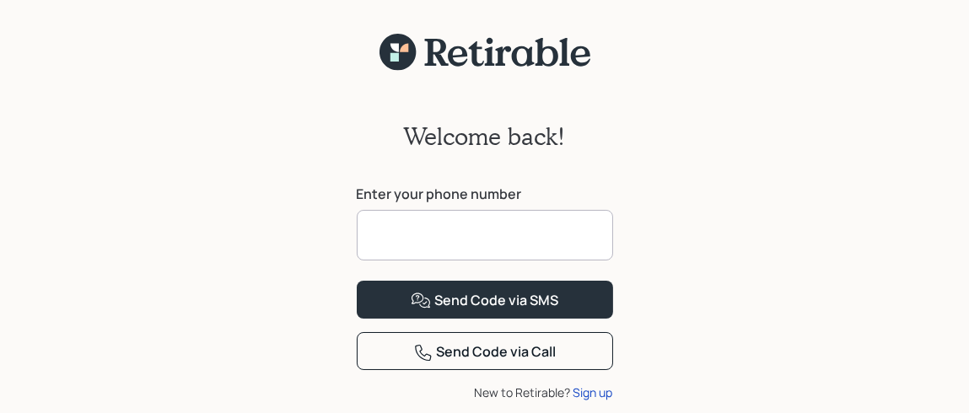
click at [419, 234] on input at bounding box center [485, 235] width 256 height 51
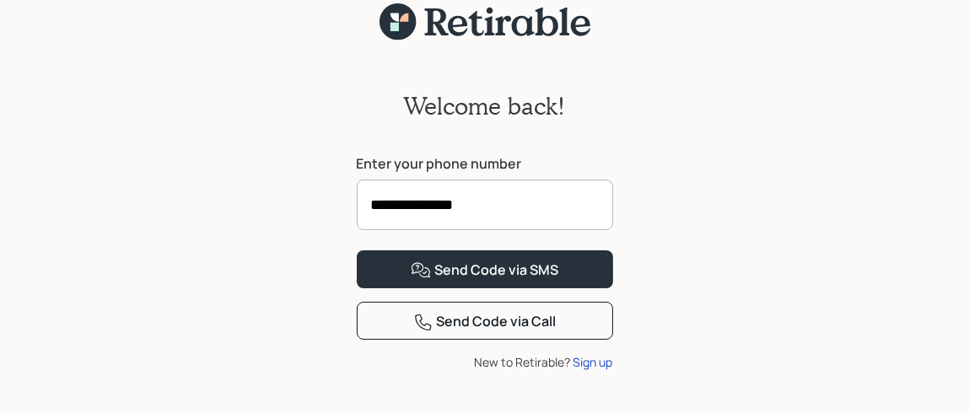
scroll to position [125, 0]
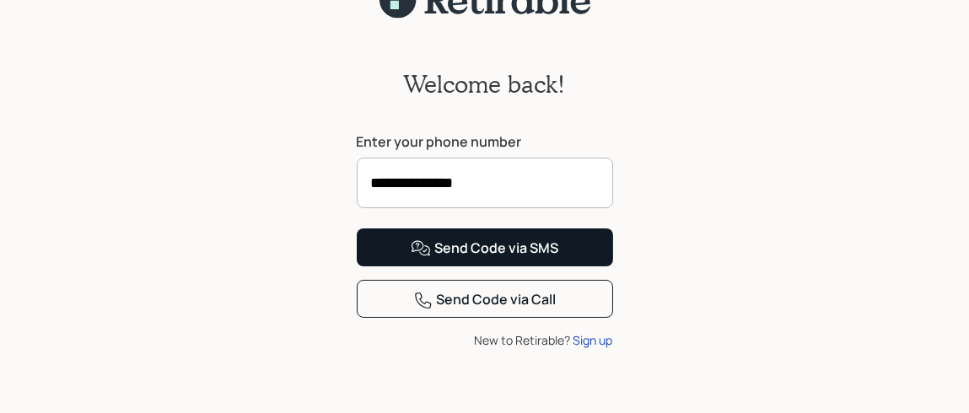
type input "**********"
click at [565, 249] on button "Send Code via SMS" at bounding box center [485, 248] width 256 height 38
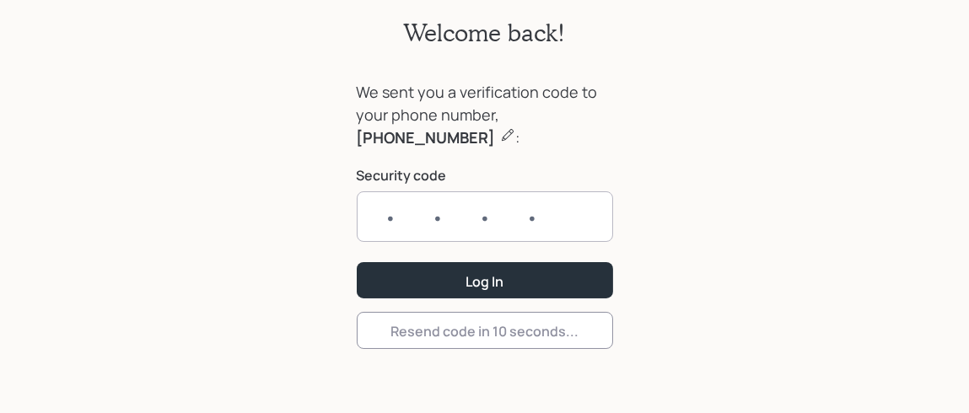
scroll to position [104, 0]
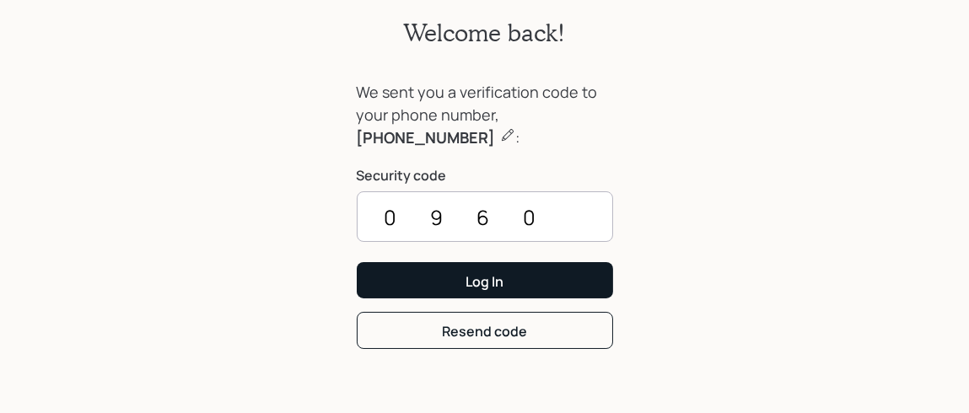
type input "0960"
click at [403, 270] on button "Log In" at bounding box center [485, 280] width 256 height 36
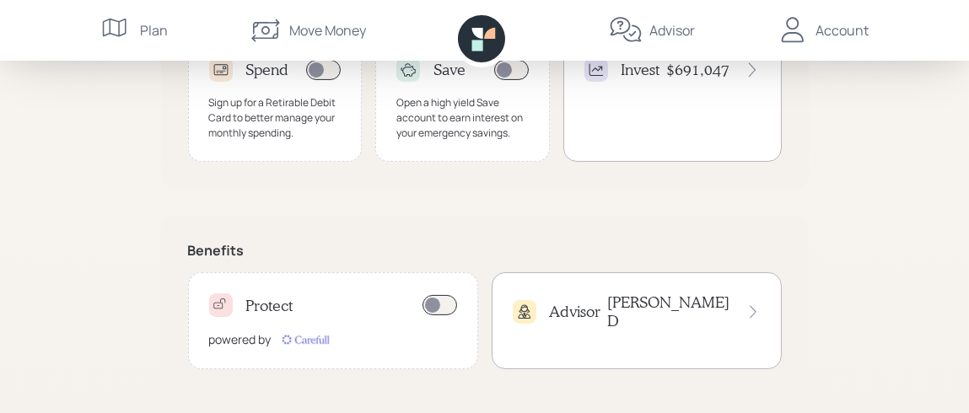
scroll to position [630, 0]
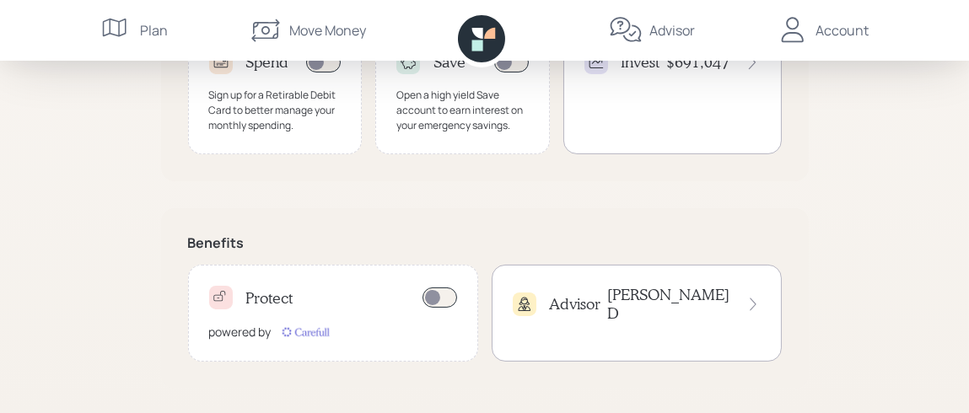
click at [752, 299] on icon at bounding box center [753, 305] width 6 height 13
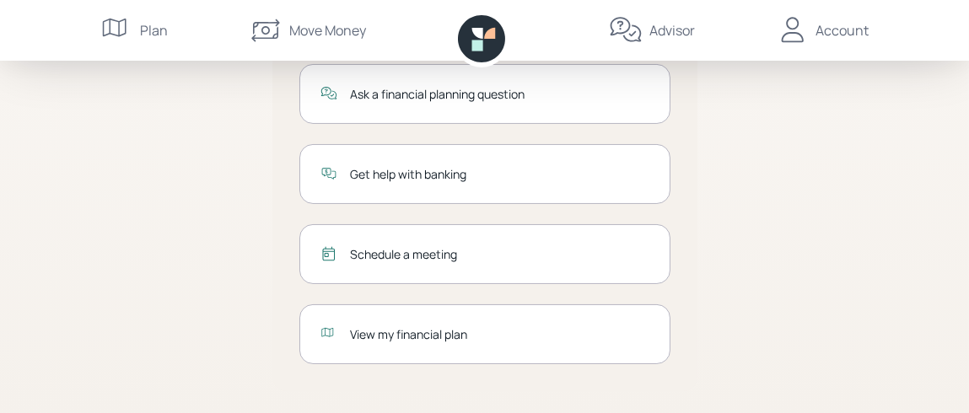
scroll to position [407, 0]
click at [407, 331] on div "View my financial plan" at bounding box center [500, 334] width 299 height 18
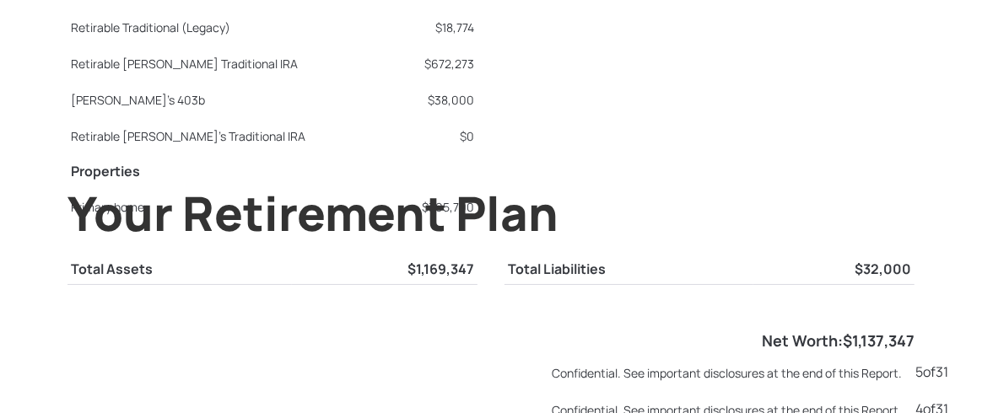
scroll to position [1654, 0]
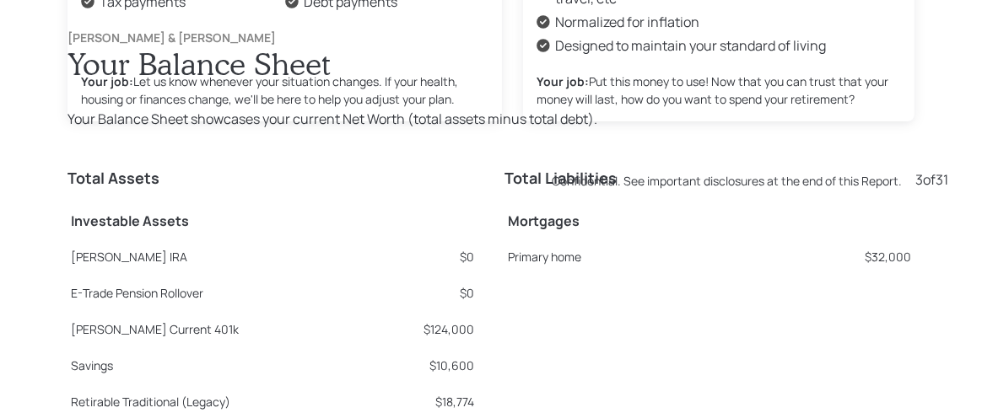
click at [104, 107] on div "[PERSON_NAME] & [PERSON_NAME] Your Balance Sheet Your Balance Sheet showcases y…" at bounding box center [491, 378] width 915 height 762
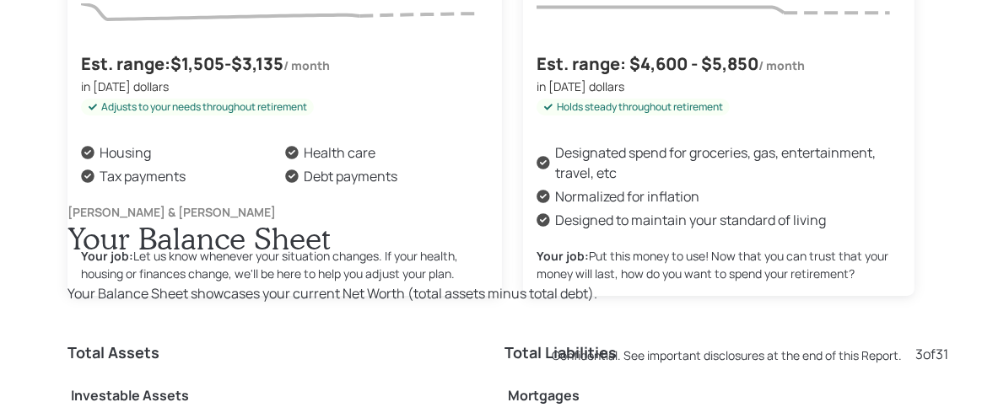
scroll to position [1240, 0]
